Goal: Information Seeking & Learning: Learn about a topic

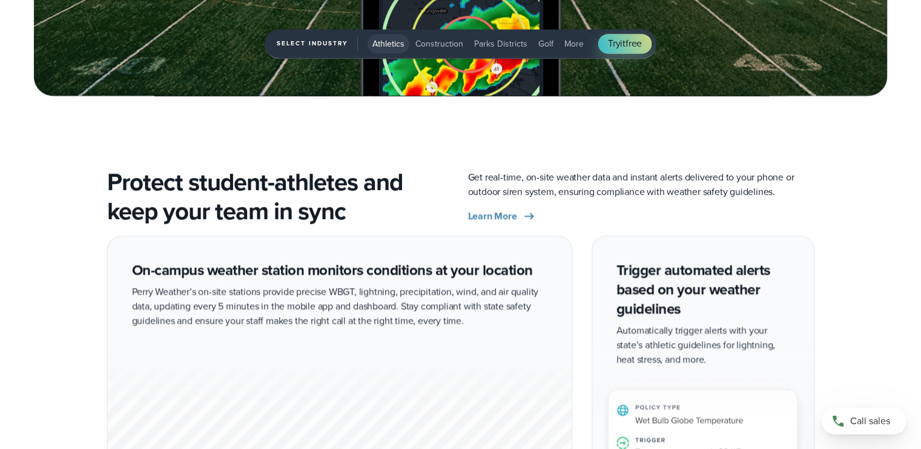
scroll to position [1914, 0]
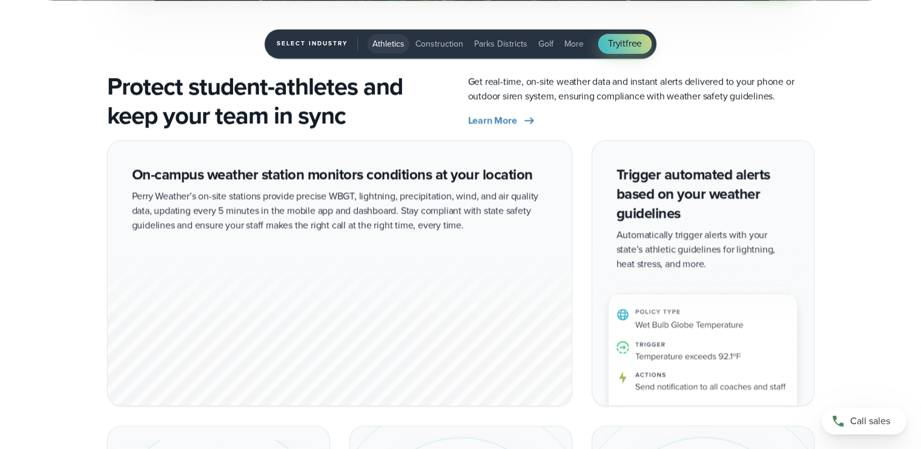
click at [580, 187] on div "On-campus weather station monitors conditions at your location Perry Weather’s …" at bounding box center [460, 410] width 707 height 541
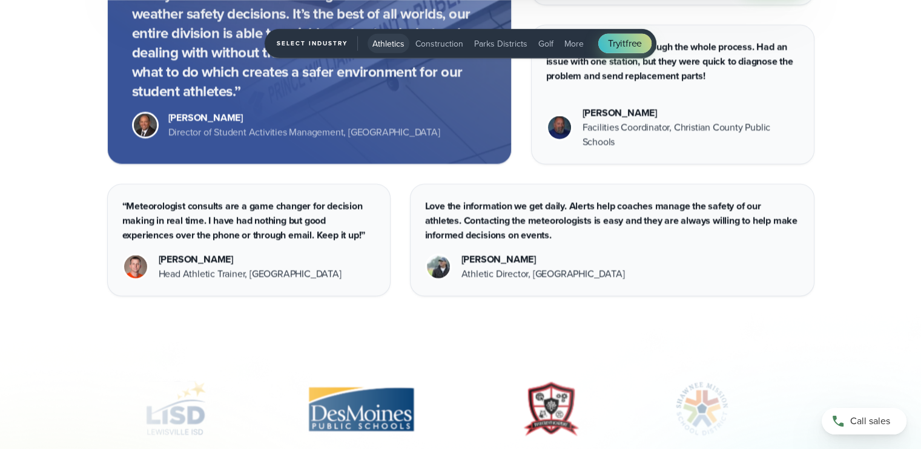
scroll to position [3561, 0]
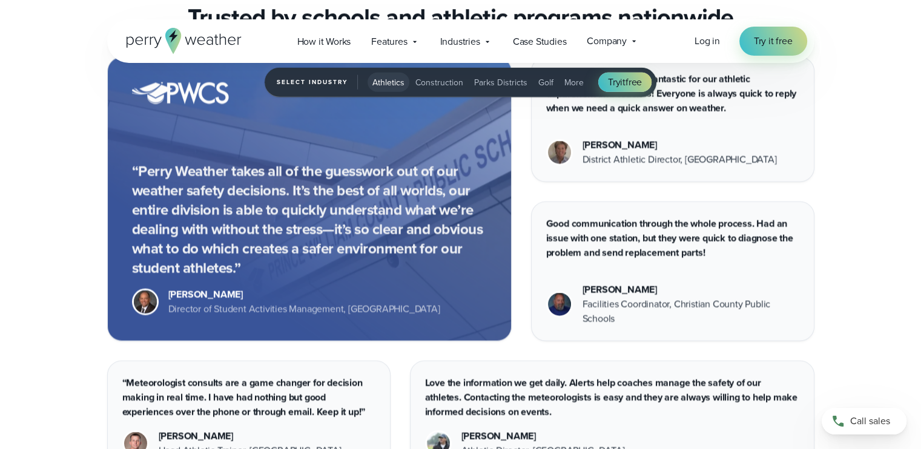
click at [581, 185] on div "“Perry Weather takes all of the guesswork out of our weather safety decisions. …" at bounding box center [460, 265] width 707 height 417
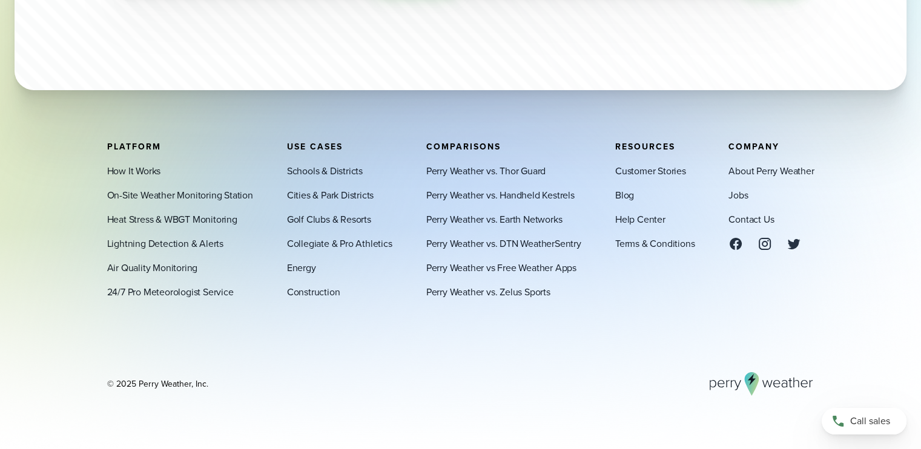
scroll to position [4148, 0]
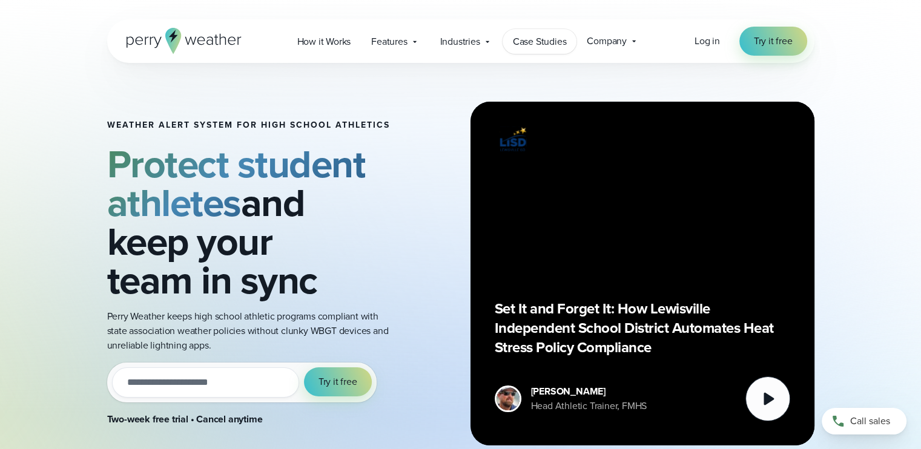
click at [521, 43] on span "Case Studies" at bounding box center [540, 42] width 54 height 15
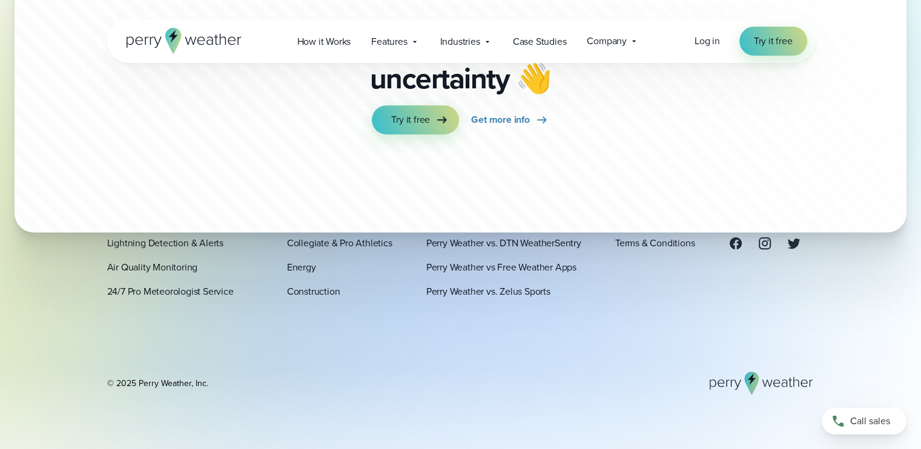
scroll to position [5333, 0]
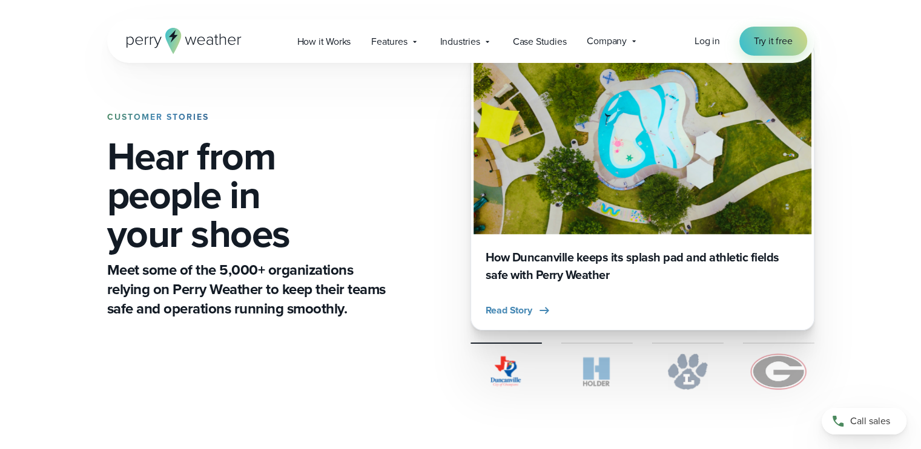
scroll to position [62, 0]
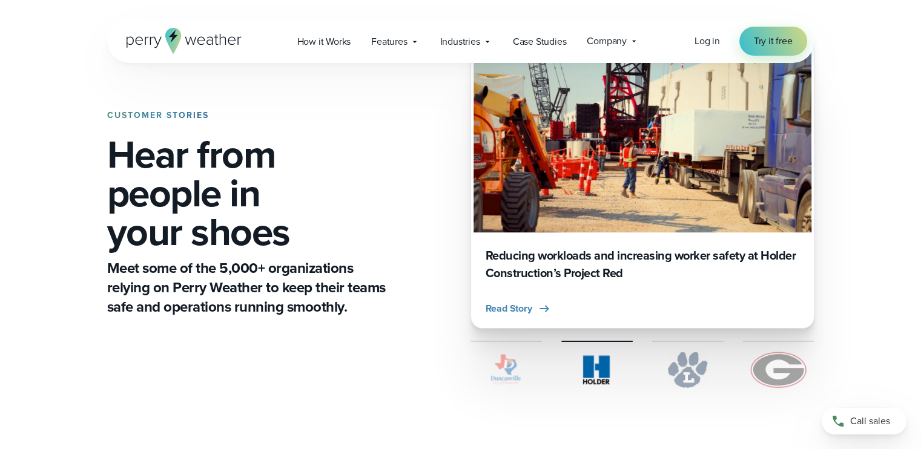
click at [426, 259] on div "CUSTOMER STORIES Hear from people in your shoes Meet some of the 5,000+ organiz…" at bounding box center [460, 214] width 707 height 426
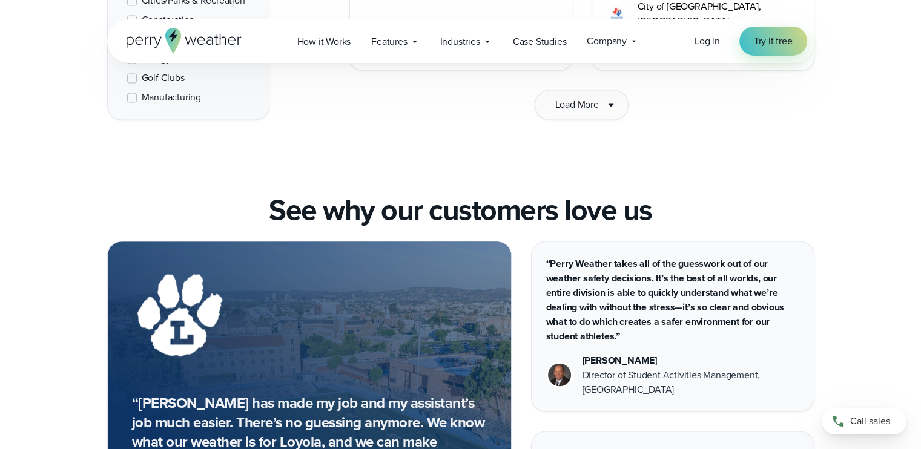
scroll to position [1920, 0]
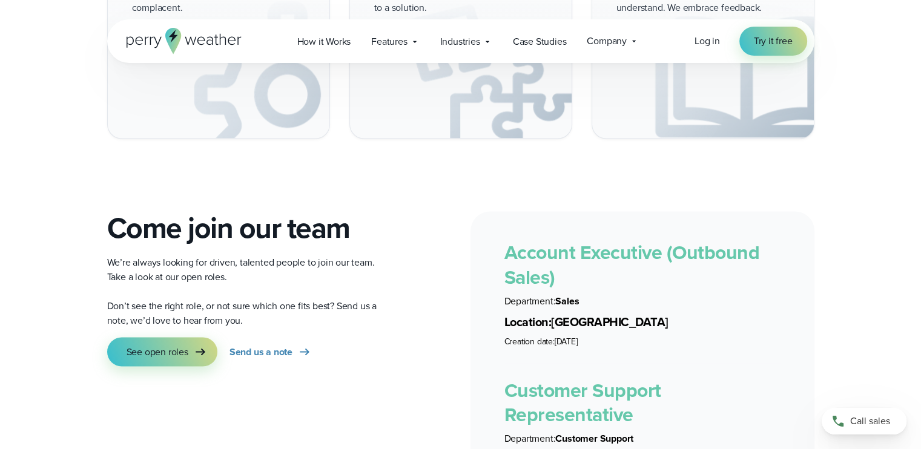
scroll to position [2040, 0]
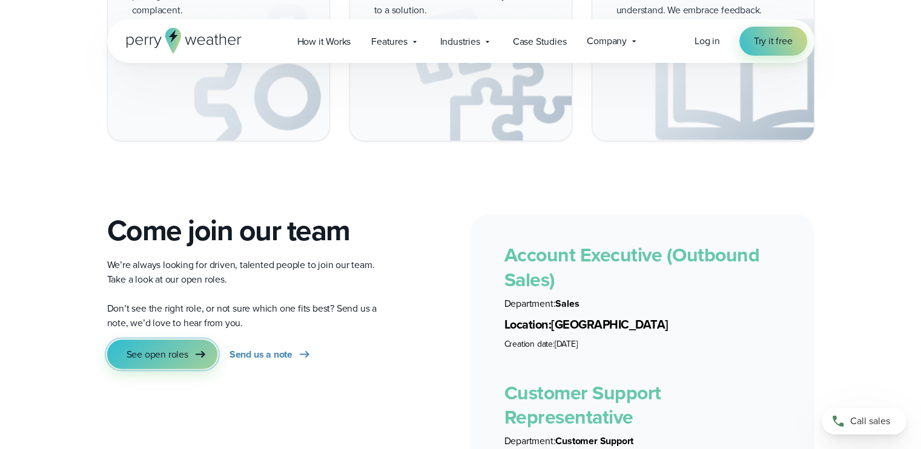
click at [200, 347] on icon at bounding box center [200, 354] width 15 height 15
